Goal: Find specific page/section: Find specific page/section

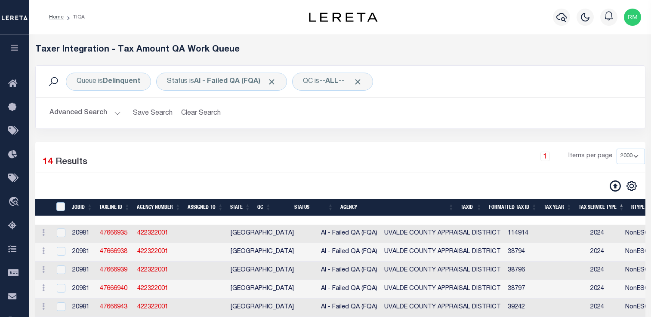
select select "2000"
click at [17, 48] on icon "button" at bounding box center [15, 48] width 10 height 8
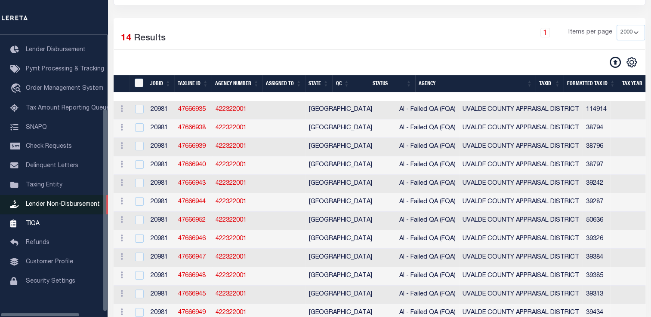
scroll to position [96, 0]
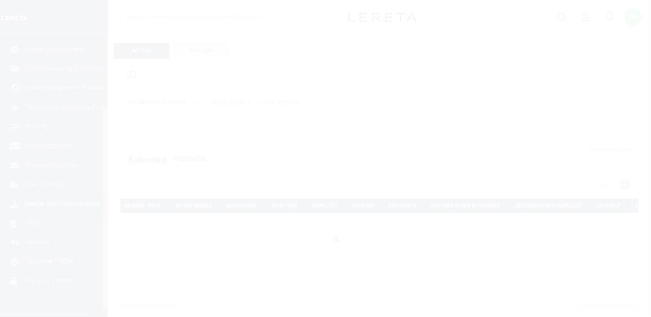
scroll to position [103, 0]
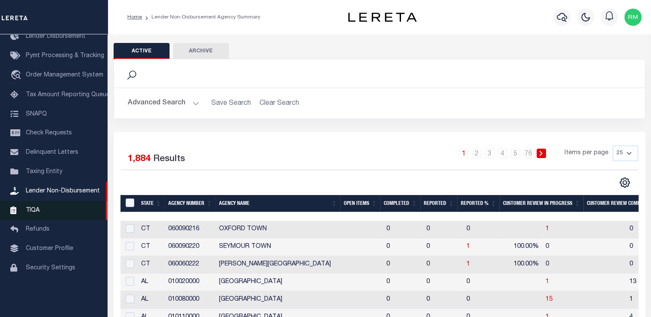
click at [31, 213] on span "TIQA" at bounding box center [33, 210] width 14 height 6
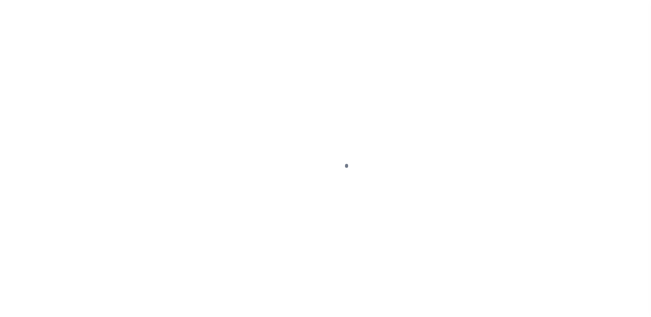
scroll to position [103, 0]
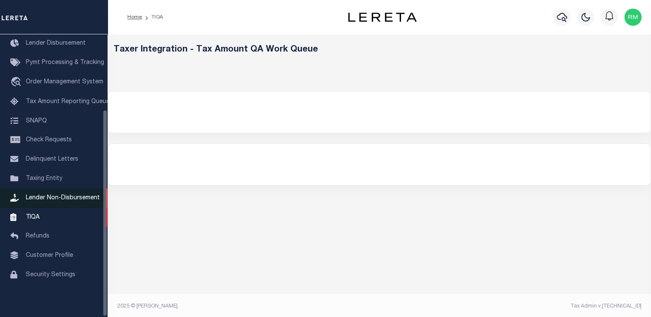
select select "2000"
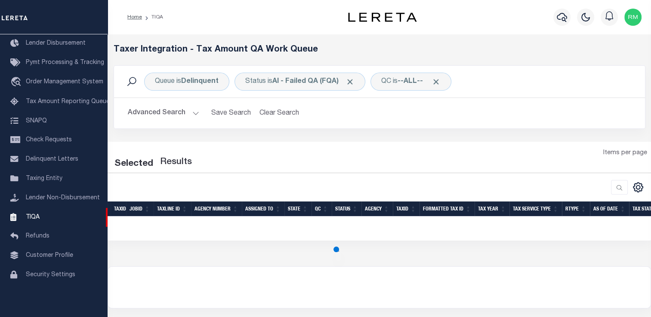
select select "2000"
